Goal: Information Seeking & Learning: Learn about a topic

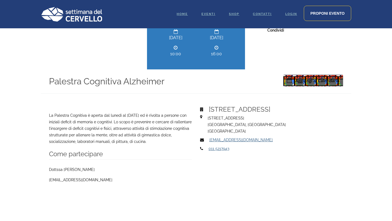
scroll to position [211, 0]
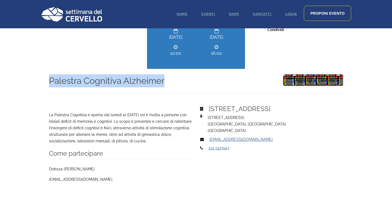
drag, startPoint x: 165, startPoint y: 83, endPoint x: 46, endPoint y: 83, distance: 119.4
click at [46, 83] on div "Palestra Cognitiva Alzheimer Aggiungi al Calendario [DATE] 10:00 AM [DATE] 4:00…" at bounding box center [196, 81] width 310 height 24
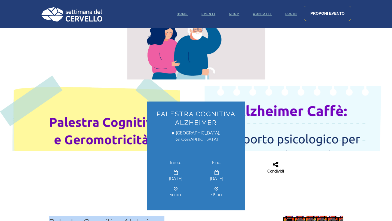
scroll to position [81, 0]
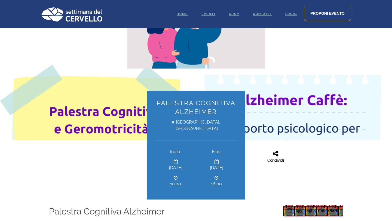
drag, startPoint x: 105, startPoint y: 113, endPoint x: 87, endPoint y: 115, distance: 17.8
click at [87, 115] on div "Palestra Cognitiva Alzheimer [GEOGRAPHIC_DATA], [GEOGRAPHIC_DATA]" at bounding box center [196, 44] width 318 height 193
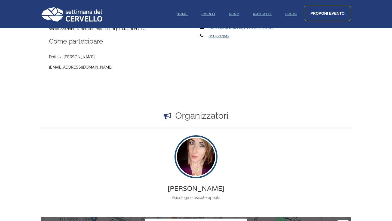
scroll to position [324, 0]
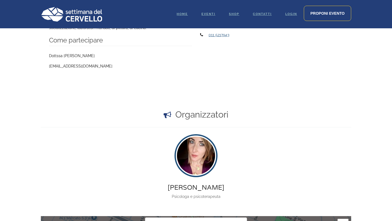
click at [194, 164] on img at bounding box center [196, 155] width 40 height 40
click at [194, 181] on div "[PERSON_NAME] Psicologa e psicoterapeuta" at bounding box center [195, 167] width 71 height 64
click at [193, 185] on div "[PERSON_NAME]" at bounding box center [196, 187] width 57 height 7
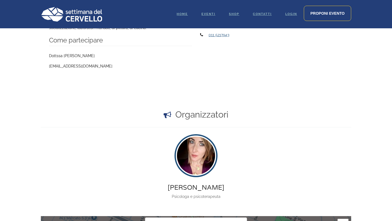
click at [193, 186] on div "[PERSON_NAME]" at bounding box center [196, 187] width 57 height 7
click at [192, 188] on div "[PERSON_NAME]" at bounding box center [196, 187] width 57 height 7
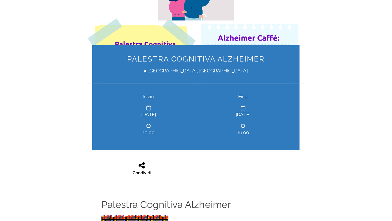
scroll to position [124, 0]
